Goal: Task Accomplishment & Management: Manage account settings

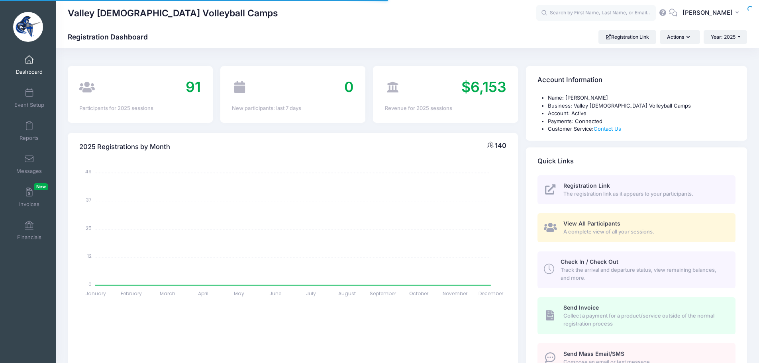
select select
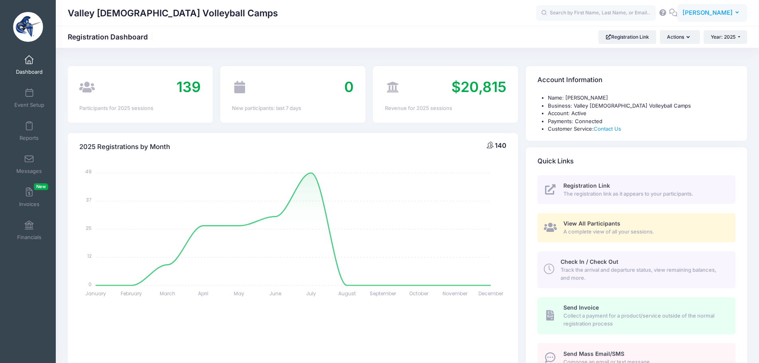
click at [698, 12] on span "[PERSON_NAME]" at bounding box center [708, 12] width 50 height 9
click at [681, 52] on link "My Events" at bounding box center [692, 50] width 97 height 15
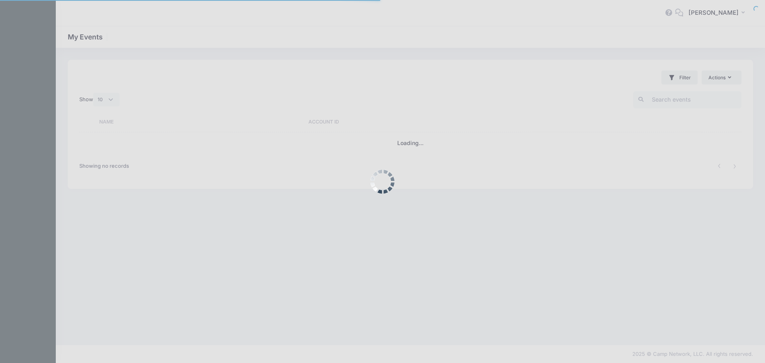
select select "10"
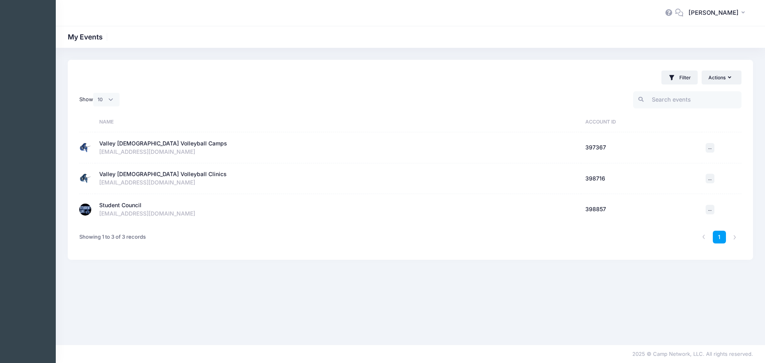
click at [120, 207] on div "Student Council" at bounding box center [120, 205] width 42 height 8
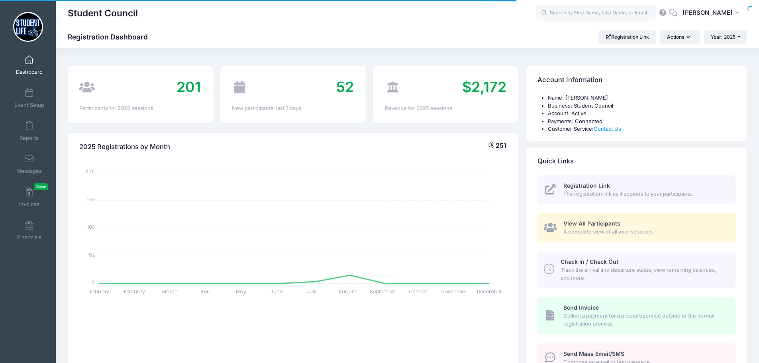
select select
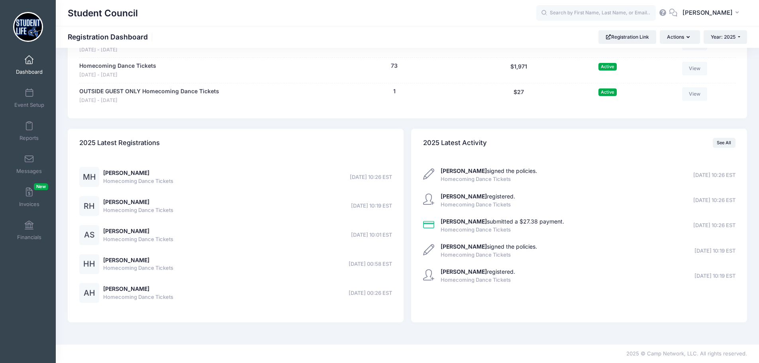
scroll to position [217, 0]
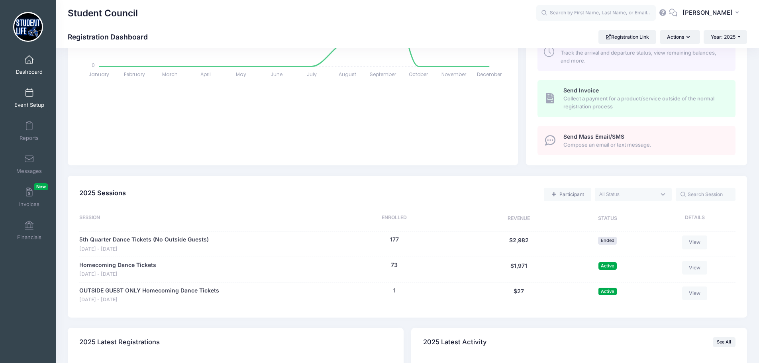
click at [29, 96] on span at bounding box center [29, 93] width 0 height 9
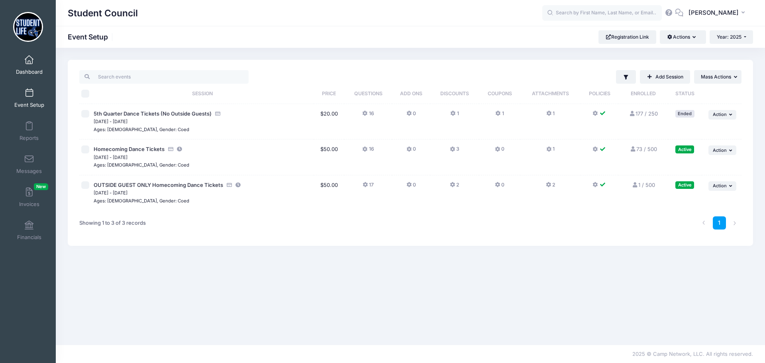
click at [27, 67] on link "Dashboard" at bounding box center [29, 65] width 38 height 28
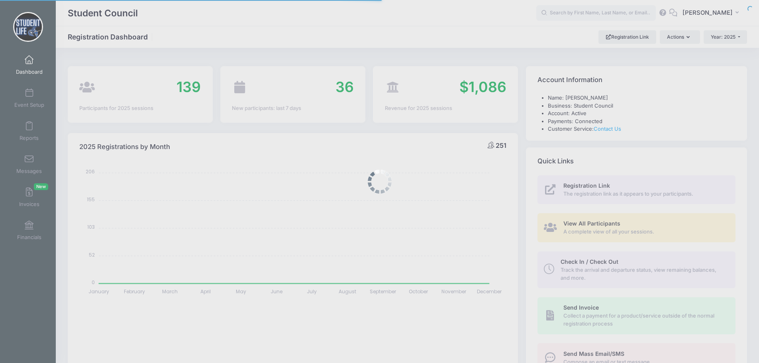
select select
